Goal: Task Accomplishment & Management: Manage account settings

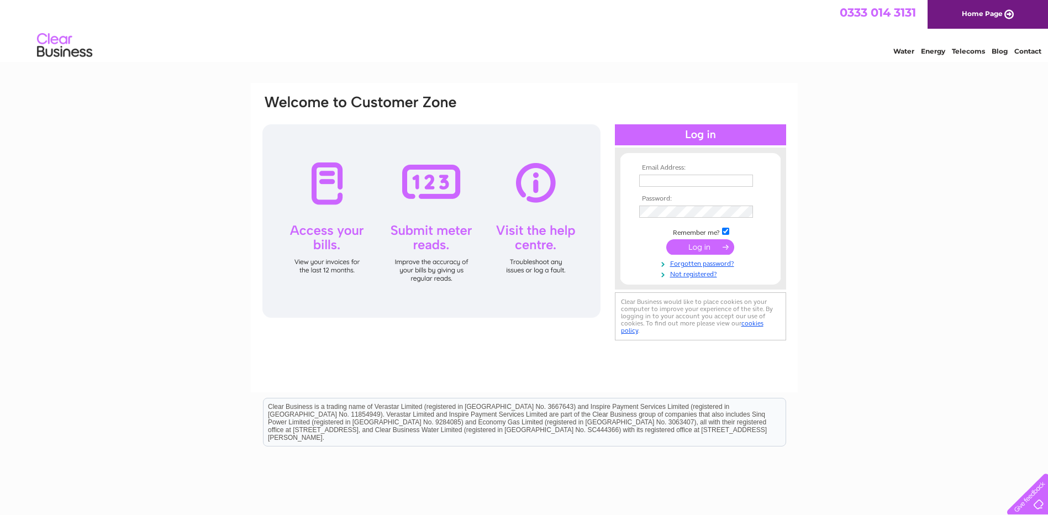
type input "angela@nodram.co.uk"
click at [689, 250] on input "submit" at bounding box center [700, 246] width 68 height 15
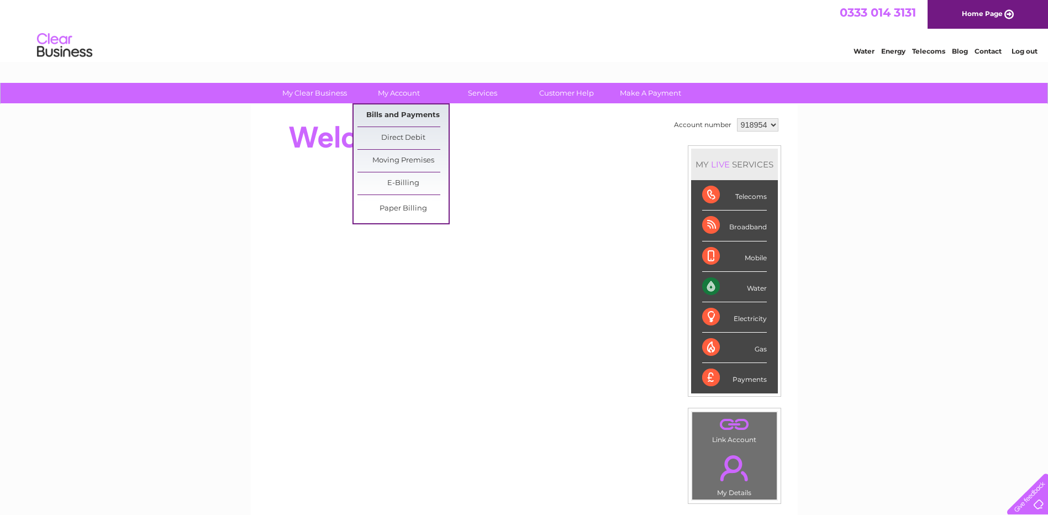
click at [392, 110] on link "Bills and Payments" at bounding box center [403, 115] width 91 height 22
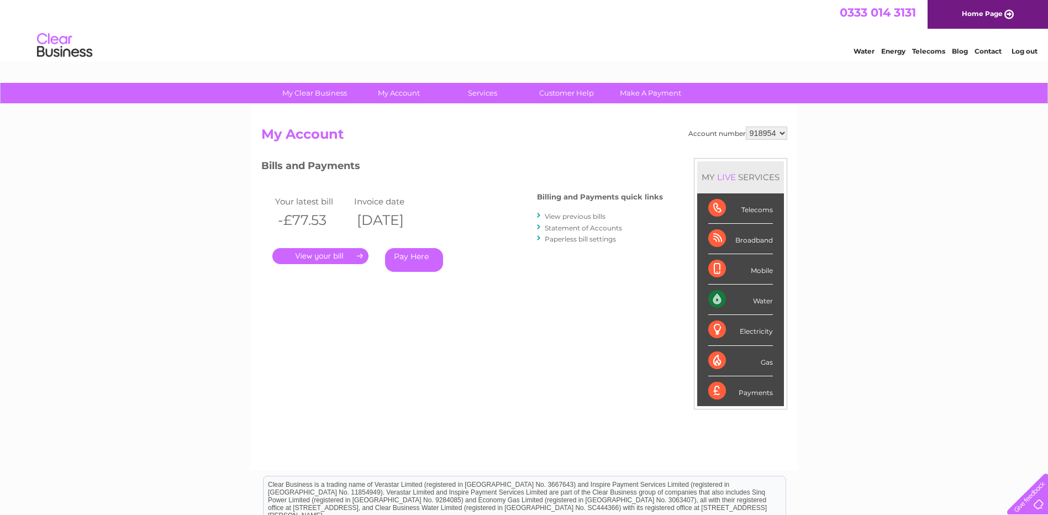
click at [327, 250] on link "." at bounding box center [320, 256] width 96 height 16
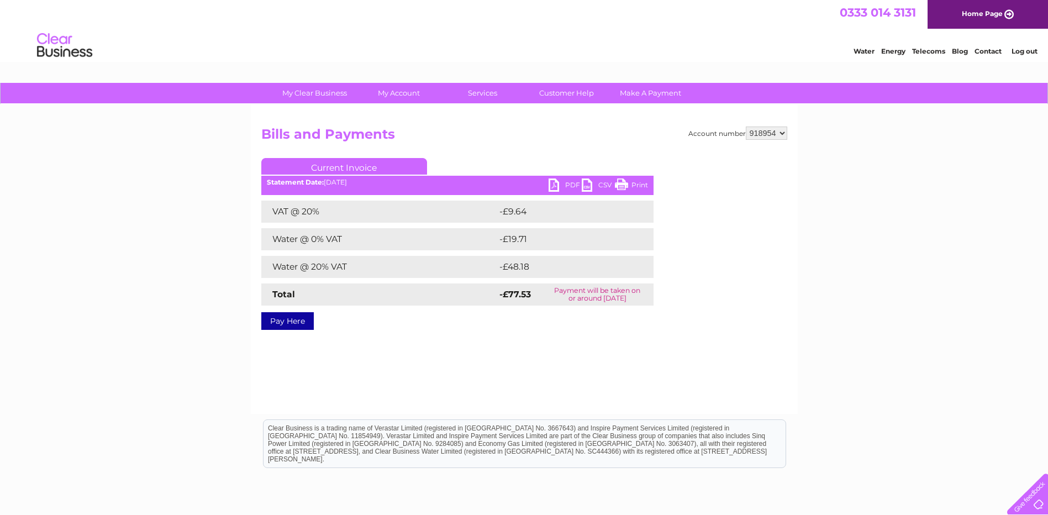
click at [564, 189] on link "PDF" at bounding box center [565, 186] width 33 height 16
